Goal: Check status: Check status

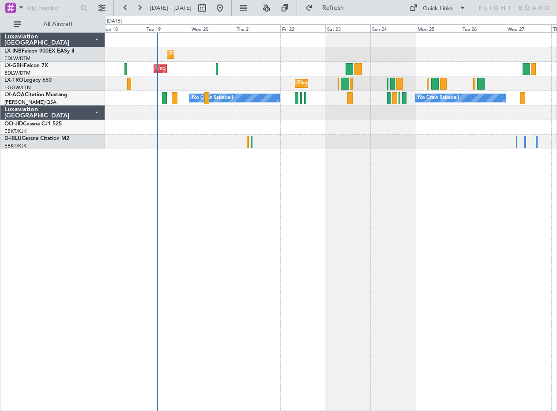
click at [325, 254] on div "Planned Maint Geneva (Cointrin) Unplanned Maint [GEOGRAPHIC_DATA] ([GEOGRAPHIC_…" at bounding box center [331, 221] width 452 height 378
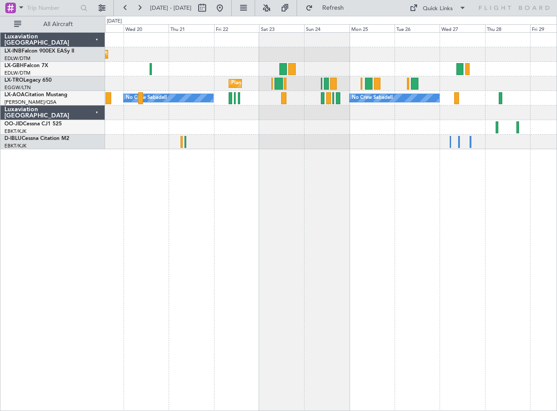
click at [201, 284] on div "Planned Maint Geneva (Cointrin) Unplanned Maint [GEOGRAPHIC_DATA] ([GEOGRAPHIC_…" at bounding box center [331, 221] width 452 height 378
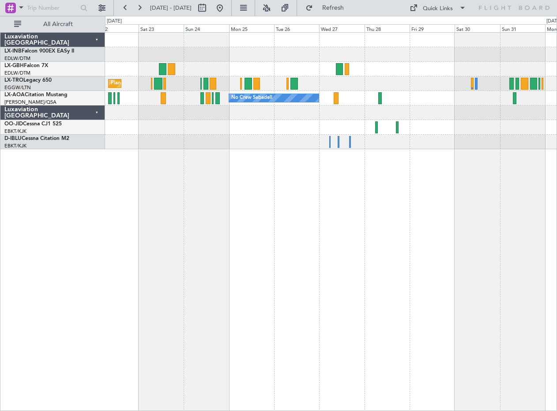
click at [168, 271] on div "Planned Maint [GEOGRAPHIC_DATA] ([GEOGRAPHIC_DATA]) No Crew Sabadell No Crew Sa…" at bounding box center [331, 221] width 452 height 378
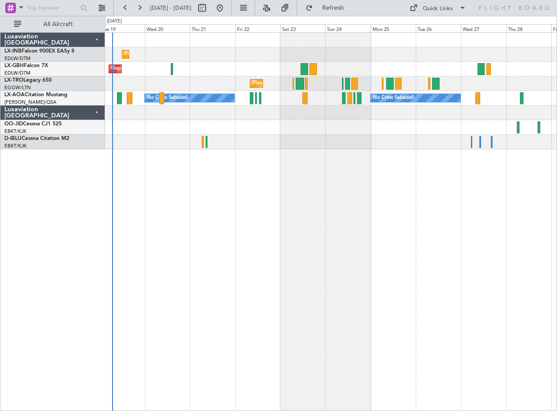
click at [374, 292] on div "Planned Maint Geneva (Cointrin) Unplanned Maint [GEOGRAPHIC_DATA] ([GEOGRAPHIC_…" at bounding box center [331, 221] width 452 height 378
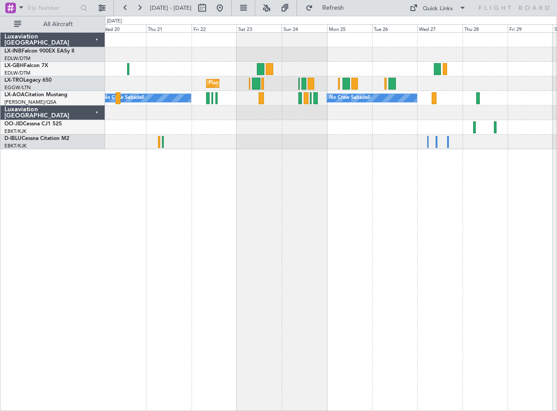
click at [292, 217] on div "Planned Maint Geneva (Cointrin) Unplanned Maint [GEOGRAPHIC_DATA] ([GEOGRAPHIC_…" at bounding box center [331, 221] width 452 height 378
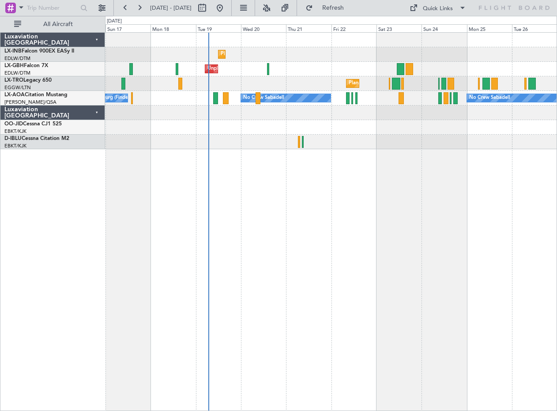
click at [355, 258] on div "Planned Maint Geneva (Cointrin) Unplanned Maint [GEOGRAPHIC_DATA] ([GEOGRAPHIC_…" at bounding box center [331, 221] width 452 height 378
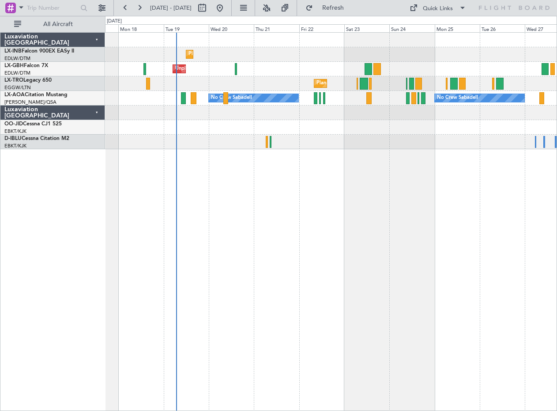
click at [312, 277] on div "Planned Maint Geneva (Cointrin) Unplanned Maint [GEOGRAPHIC_DATA] ([GEOGRAPHIC_…" at bounding box center [331, 221] width 452 height 378
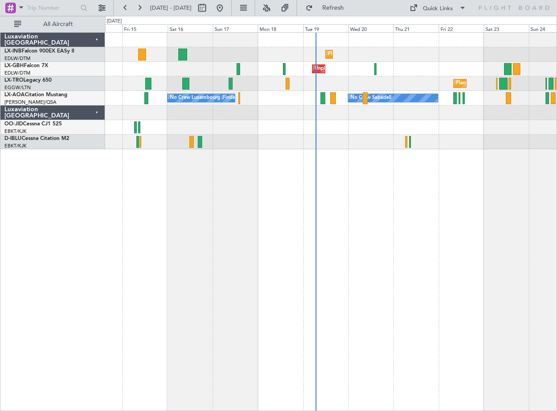
click at [436, 262] on div "Planned Maint Geneva (Cointrin) Unplanned Maint [GEOGRAPHIC_DATA] ([GEOGRAPHIC_…" at bounding box center [331, 221] width 452 height 378
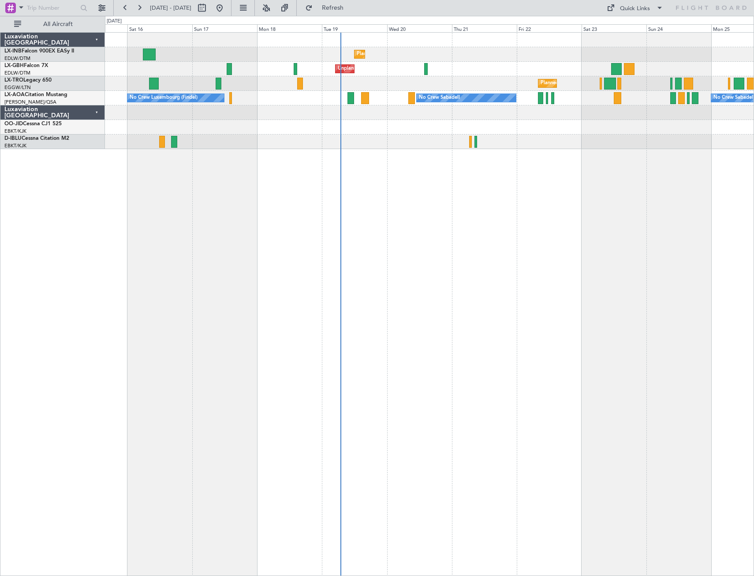
click at [460, 256] on div "Planned Maint Geneva (Cointrin) Unplanned Maint [GEOGRAPHIC_DATA] ([GEOGRAPHIC_…" at bounding box center [429, 304] width 649 height 544
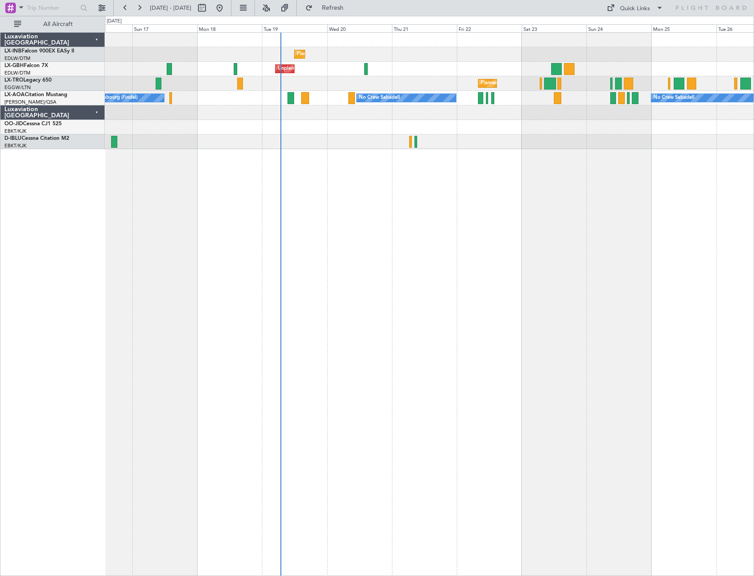
click at [369, 262] on div "Planned Maint Geneva (Cointrin) Unplanned Maint [GEOGRAPHIC_DATA] ([GEOGRAPHIC_…" at bounding box center [429, 304] width 649 height 544
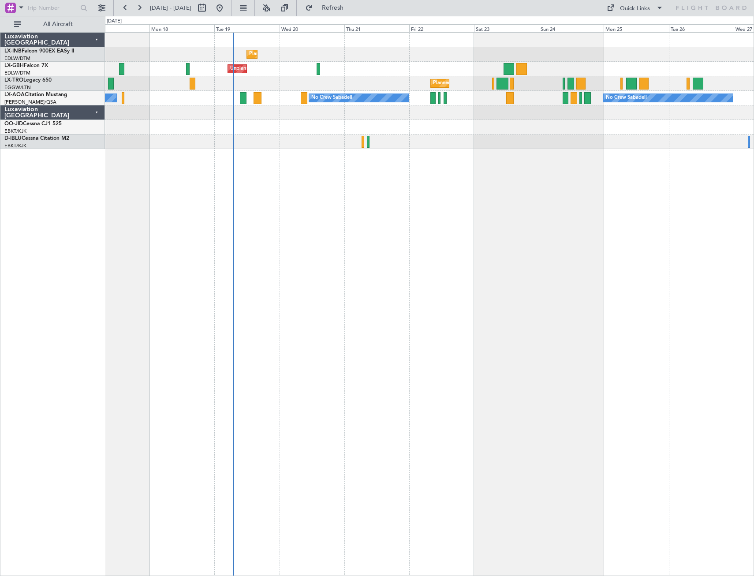
click at [454, 325] on div "Planned Maint Geneva (Cointrin) Unplanned Maint [GEOGRAPHIC_DATA] ([GEOGRAPHIC_…" at bounding box center [429, 304] width 649 height 544
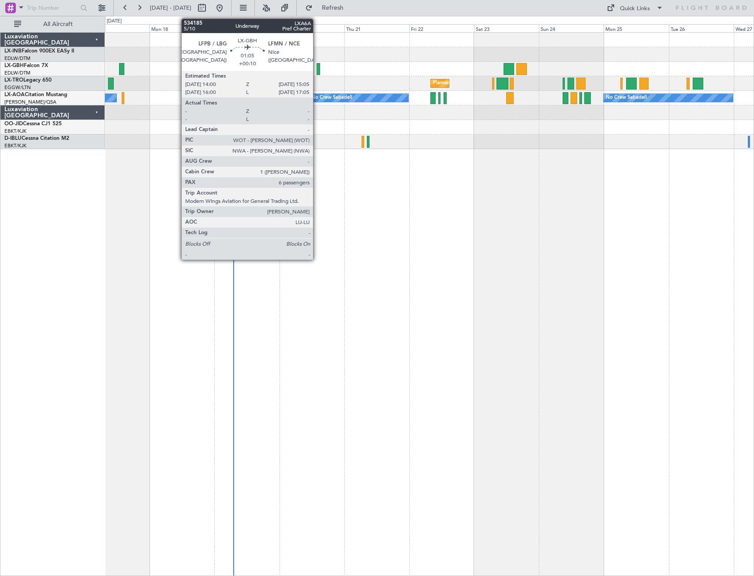
click at [317, 70] on div at bounding box center [318, 69] width 3 height 12
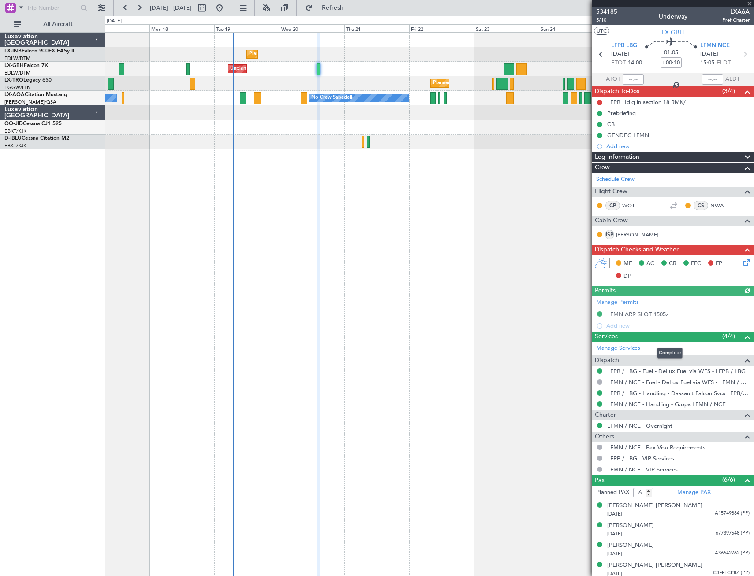
scroll to position [43, 0]
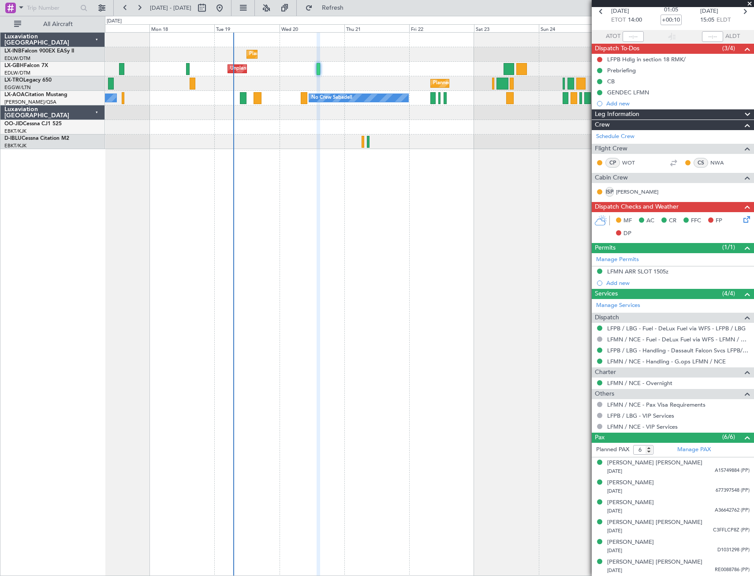
click at [556, 4] on span at bounding box center [749, 4] width 9 height 8
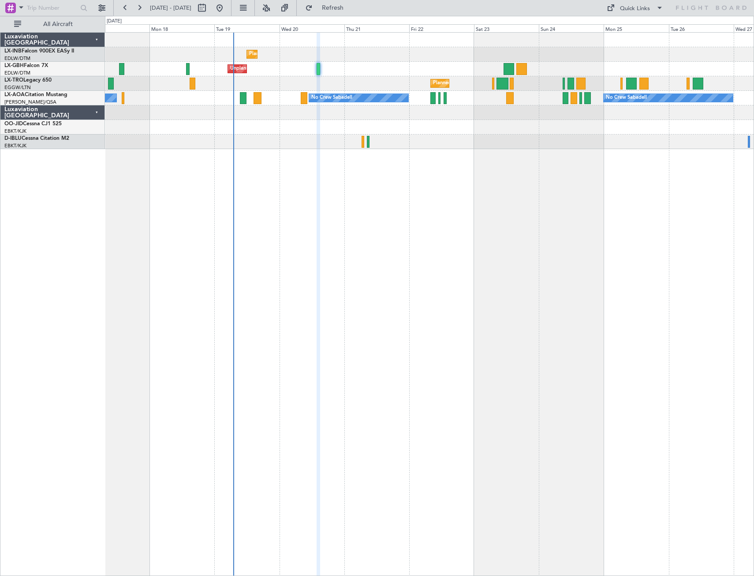
type input "0"
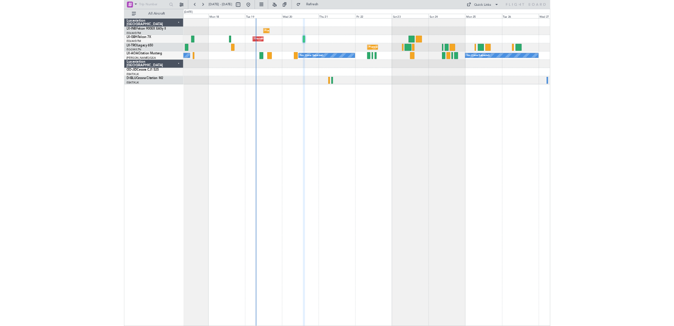
scroll to position [0, 0]
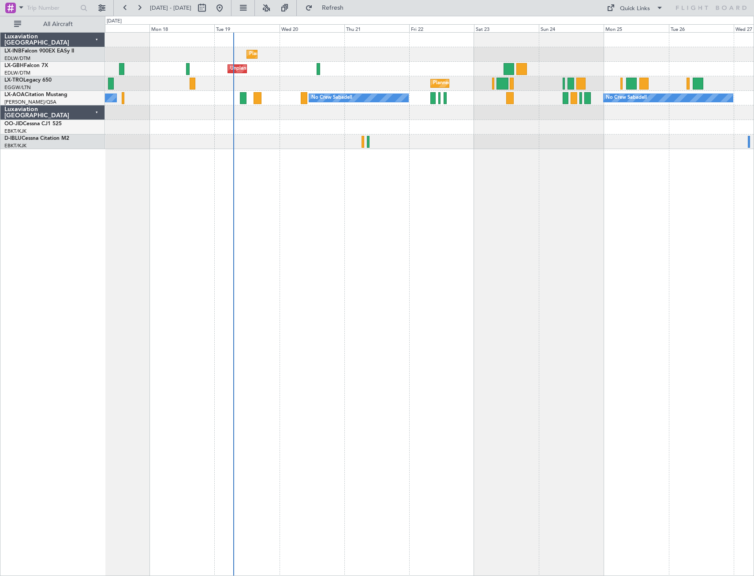
click at [405, 232] on div "Planned Maint Geneva (Cointrin) Unplanned Maint [GEOGRAPHIC_DATA] ([GEOGRAPHIC_…" at bounding box center [429, 304] width 649 height 544
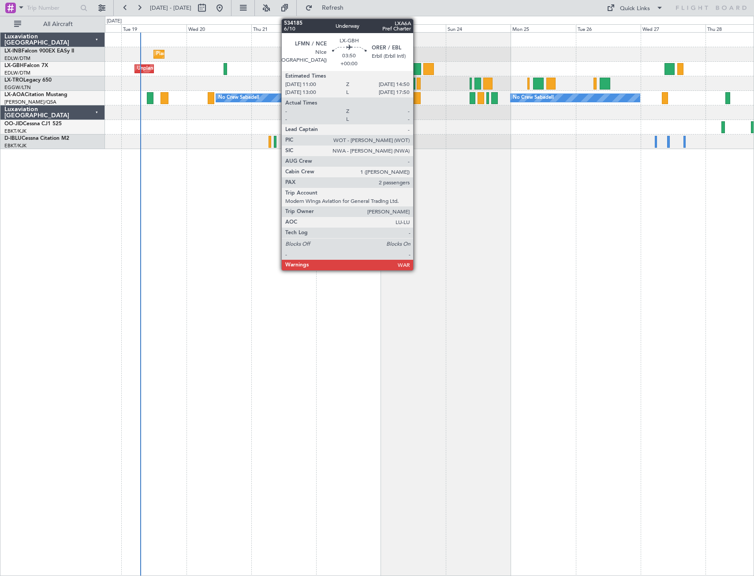
click at [417, 71] on div at bounding box center [416, 69] width 11 height 12
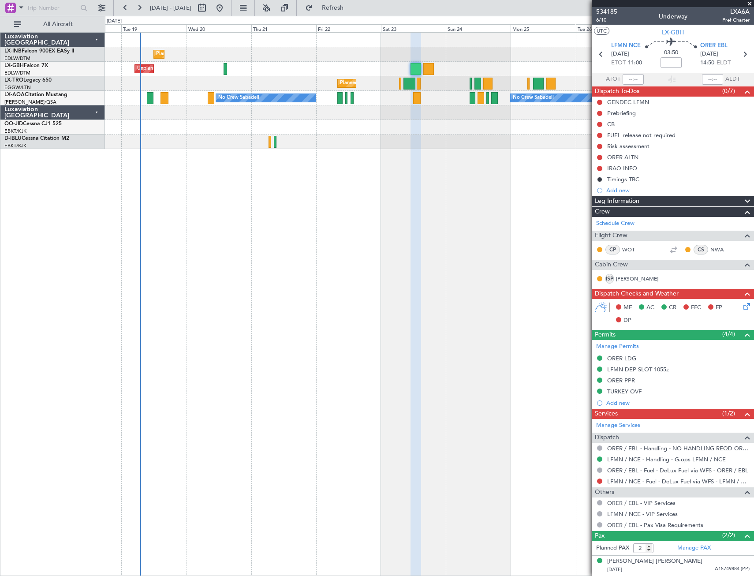
click at [556, 4] on span at bounding box center [749, 4] width 9 height 8
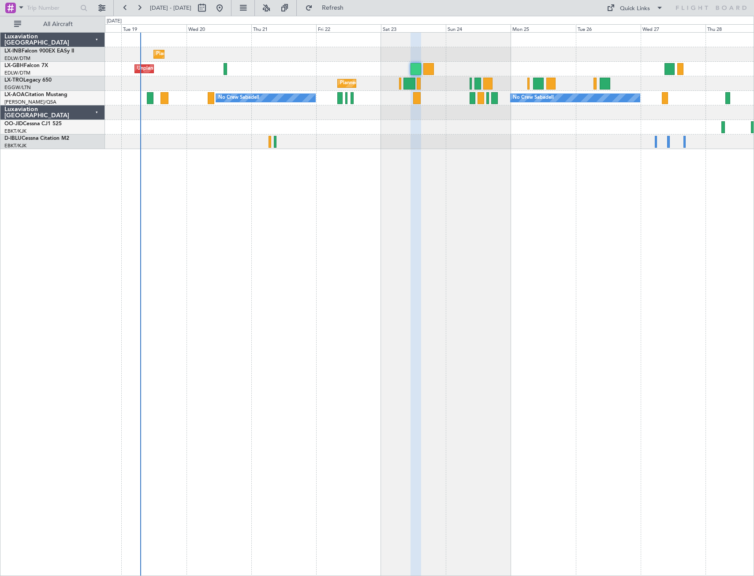
type input "0"
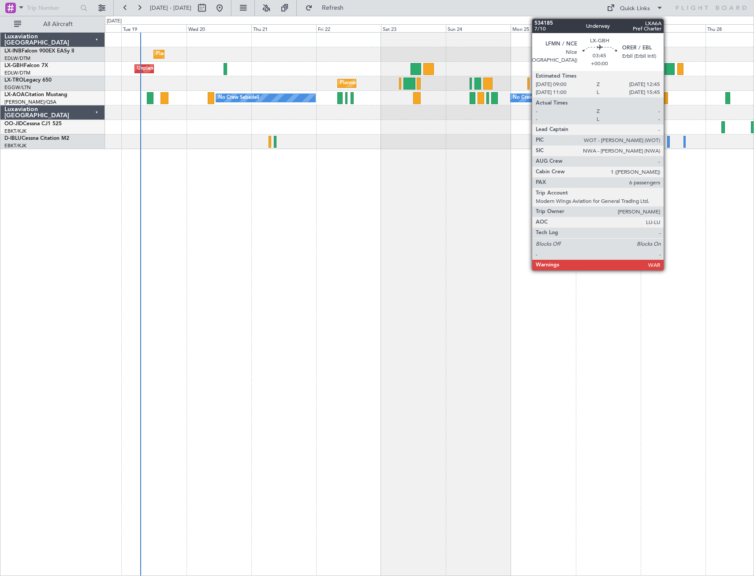
click at [556, 71] on div at bounding box center [670, 69] width 10 height 12
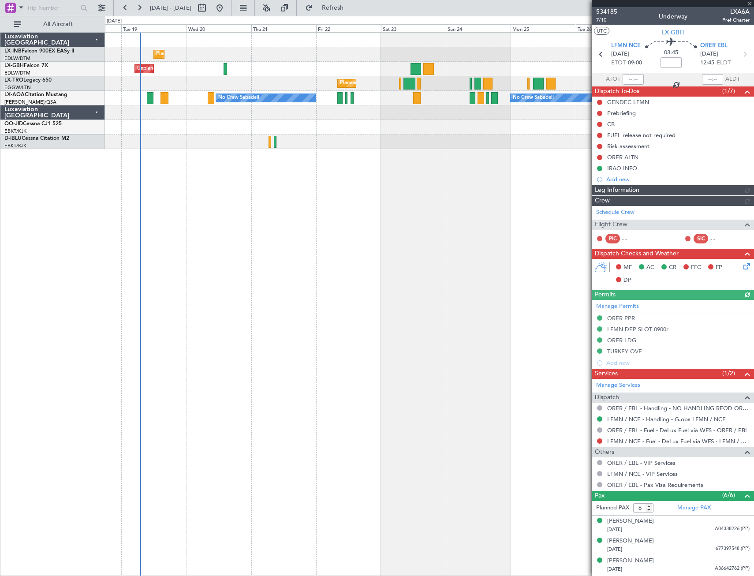
click at [556, 4] on div at bounding box center [673, 3] width 162 height 7
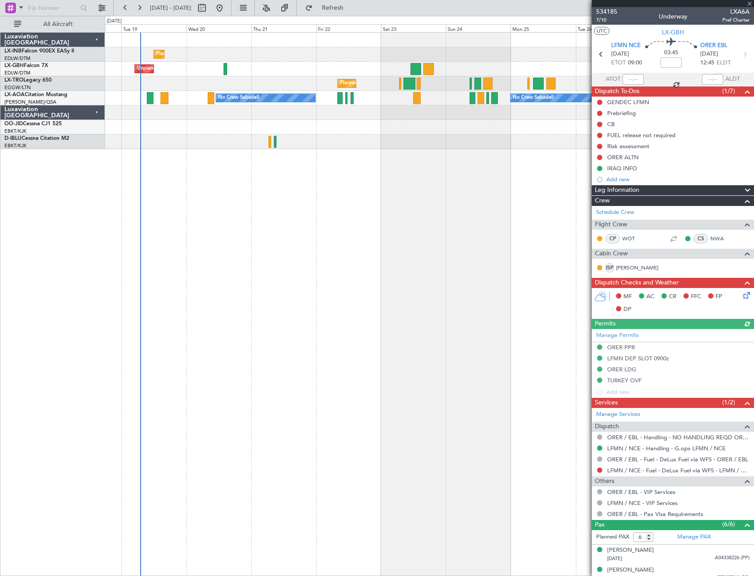
click at [556, 4] on div at bounding box center [673, 3] width 162 height 7
click at [556, 3] on span at bounding box center [749, 4] width 9 height 8
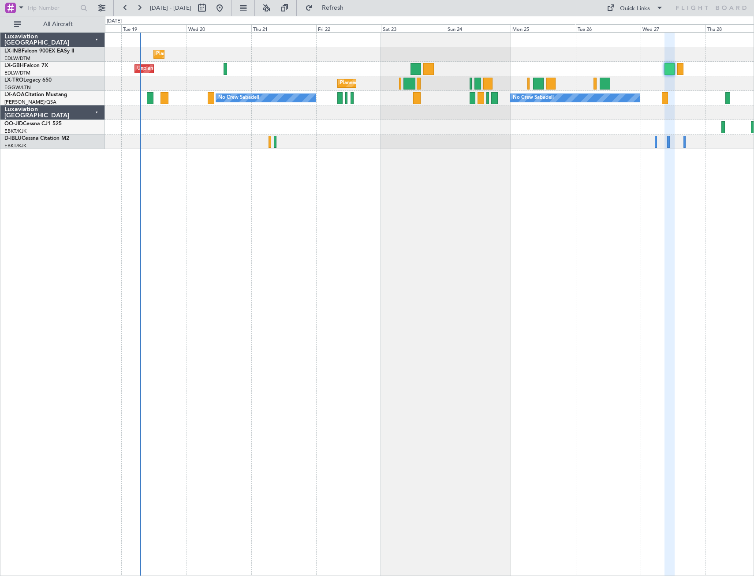
type input "0"
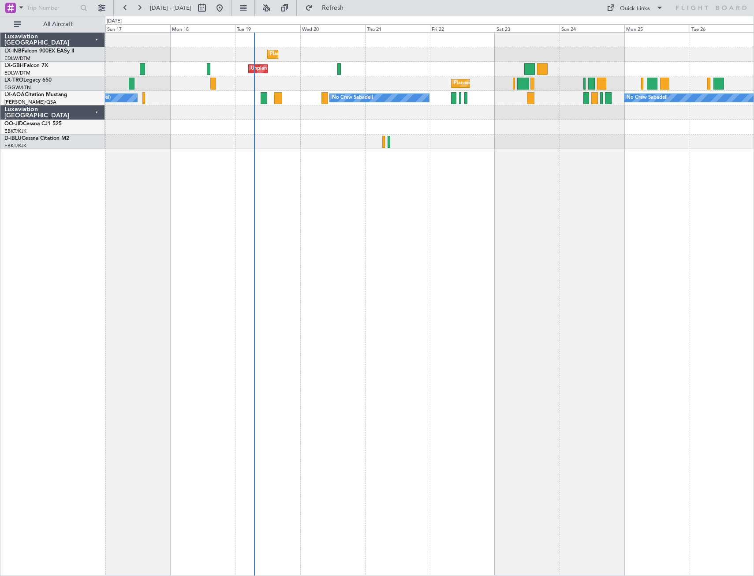
click at [403, 362] on div "Planned Maint Geneva (Cointrin) Unplanned Maint [GEOGRAPHIC_DATA] ([GEOGRAPHIC_…" at bounding box center [429, 304] width 649 height 544
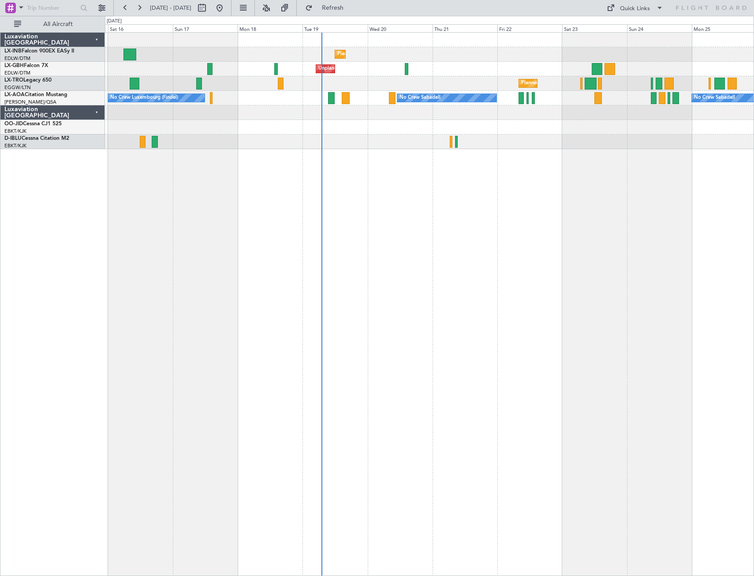
click at [354, 235] on div "Planned Maint Geneva (Cointrin) Unplanned Maint [GEOGRAPHIC_DATA] ([GEOGRAPHIC_…" at bounding box center [429, 304] width 649 height 544
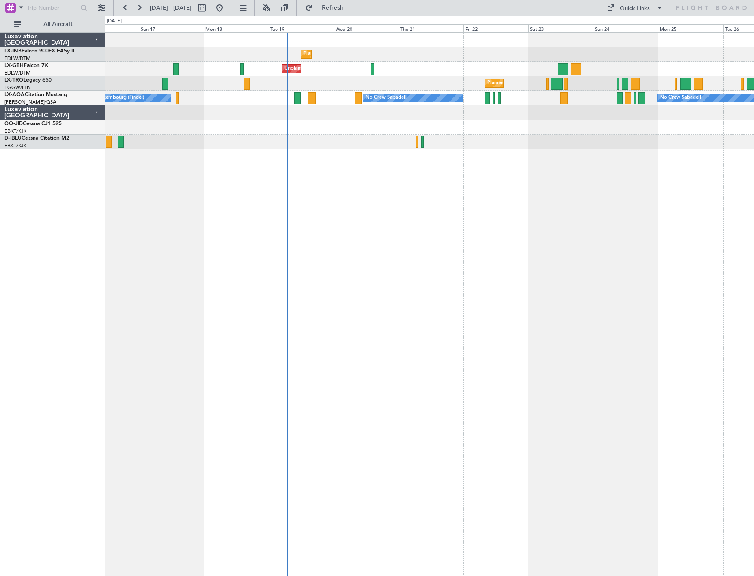
click at [336, 178] on div "Planned Maint Geneva (Cointrin) Unplanned Maint [GEOGRAPHIC_DATA] ([GEOGRAPHIC_…" at bounding box center [429, 304] width 649 height 544
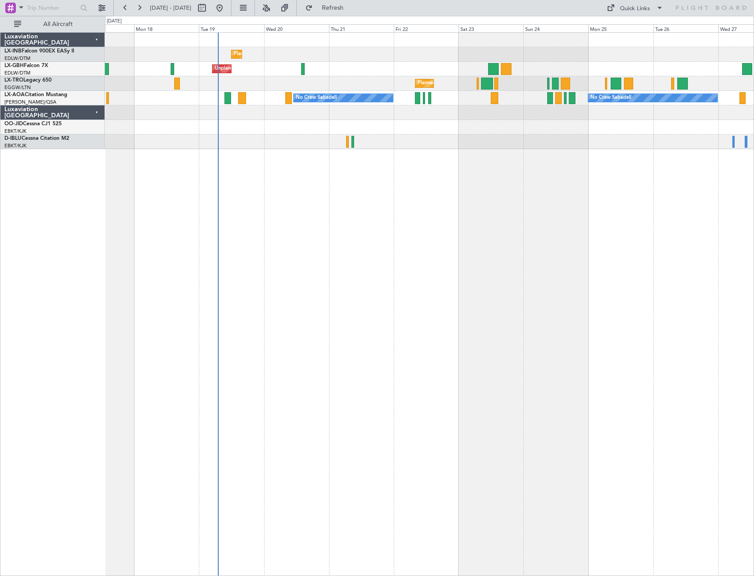
click at [294, 195] on div "Planned Maint Geneva (Cointrin) Unplanned Maint [GEOGRAPHIC_DATA] ([GEOGRAPHIC_…" at bounding box center [429, 304] width 649 height 544
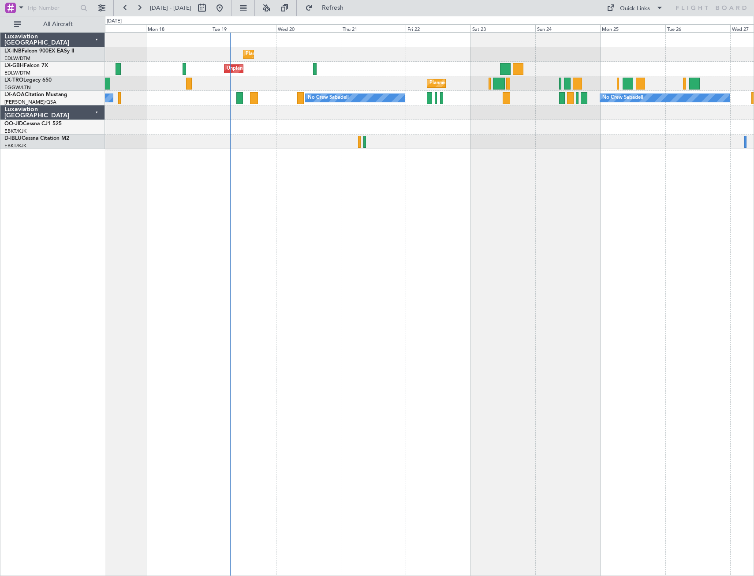
click at [518, 217] on div "Planned Maint Geneva (Cointrin) Unplanned Maint [GEOGRAPHIC_DATA] ([GEOGRAPHIC_…" at bounding box center [429, 304] width 649 height 544
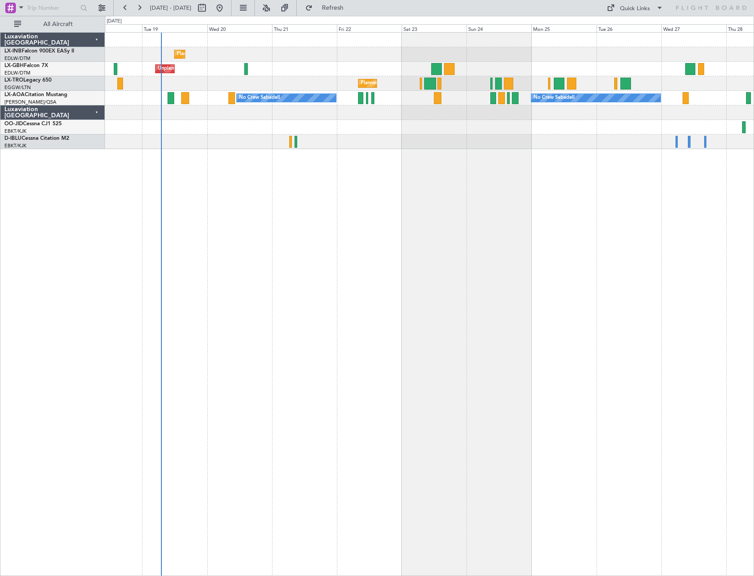
click at [318, 229] on div "Planned Maint Geneva (Cointrin) Unplanned Maint [GEOGRAPHIC_DATA] ([GEOGRAPHIC_…" at bounding box center [429, 304] width 649 height 544
click at [227, 9] on button at bounding box center [220, 8] width 14 height 14
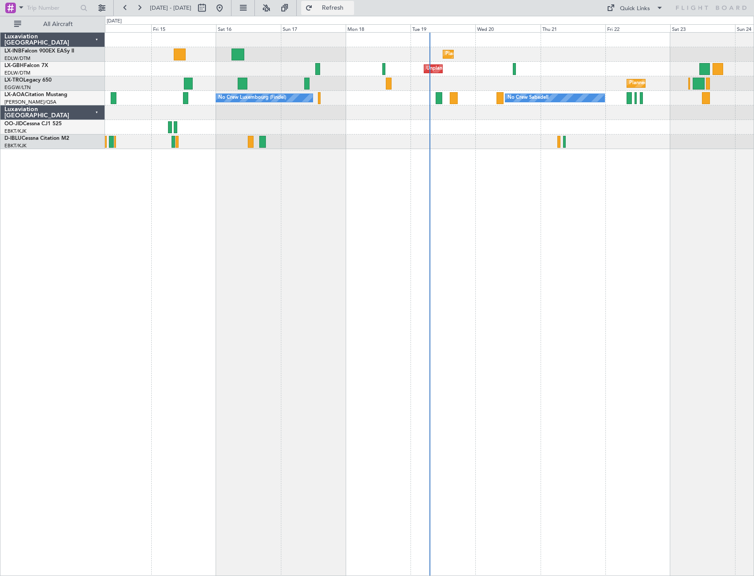
click at [354, 3] on button "Refresh" at bounding box center [327, 8] width 53 height 14
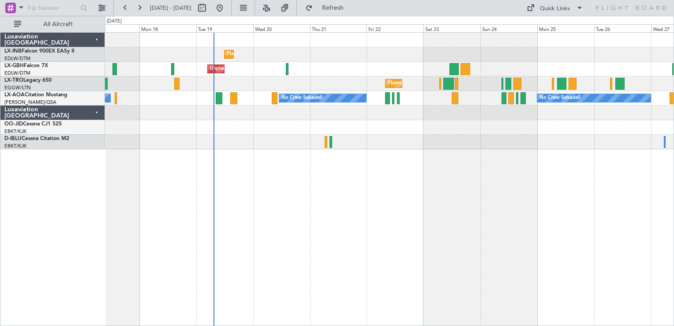
click at [180, 211] on div "Planned Maint Geneva (Cointrin) Unplanned Maint [GEOGRAPHIC_DATA] ([GEOGRAPHIC_…" at bounding box center [389, 178] width 569 height 293
